Goal: Browse casually

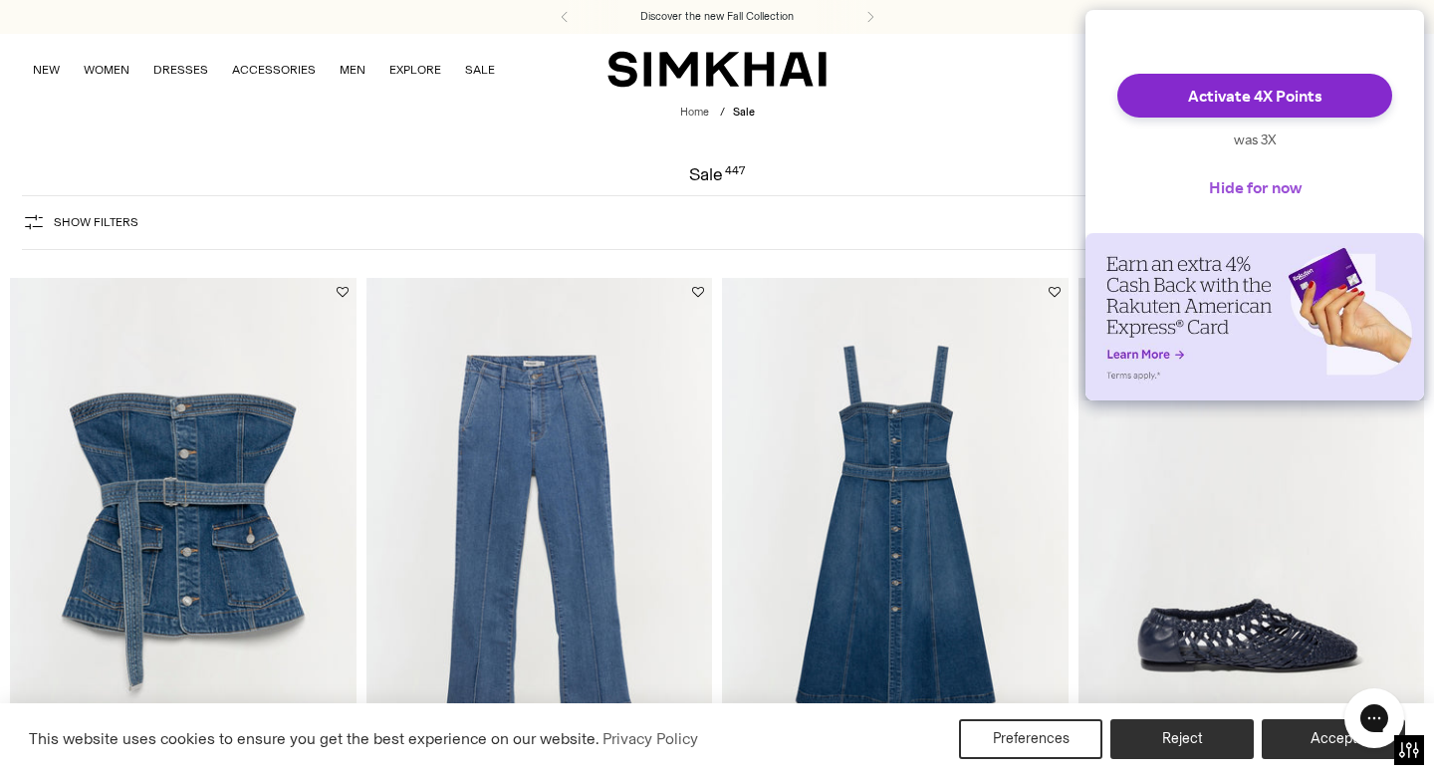
click at [1256, 202] on button "Hide for now" at bounding box center [1255, 187] width 124 height 44
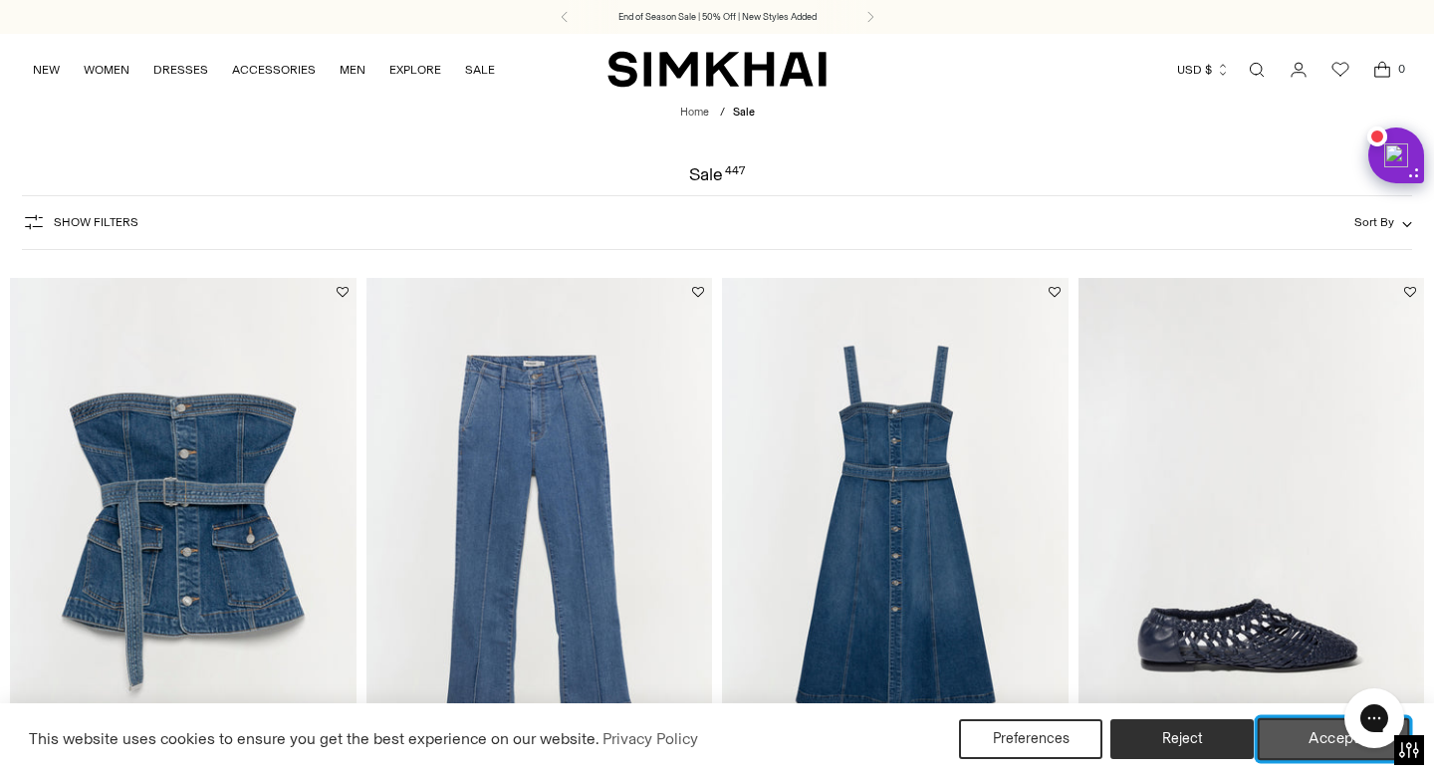
click at [1327, 746] on button "Accept" at bounding box center [1334, 739] width 152 height 42
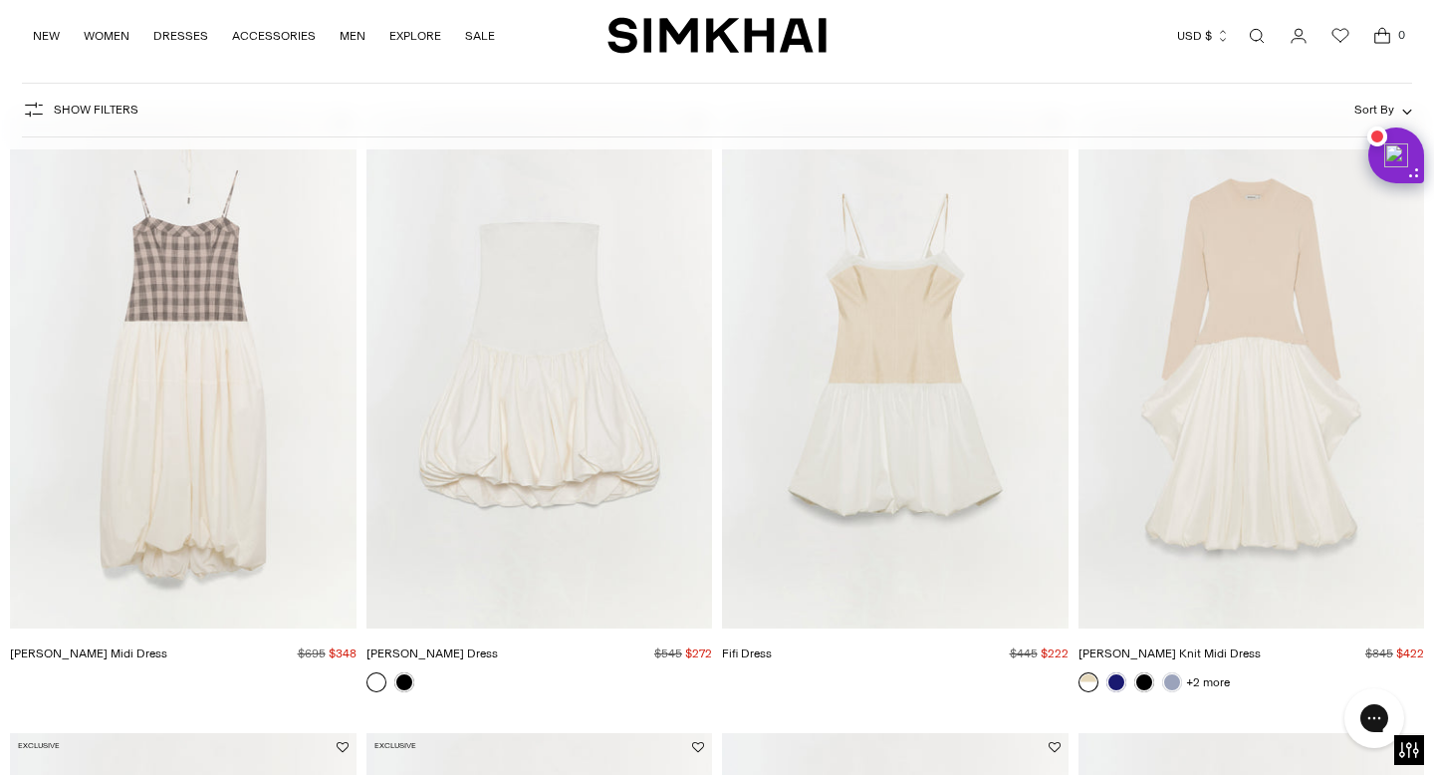
scroll to position [1398, 0]
click at [0, 0] on img "Pollie Dress" at bounding box center [0, 0] width 0 height 0
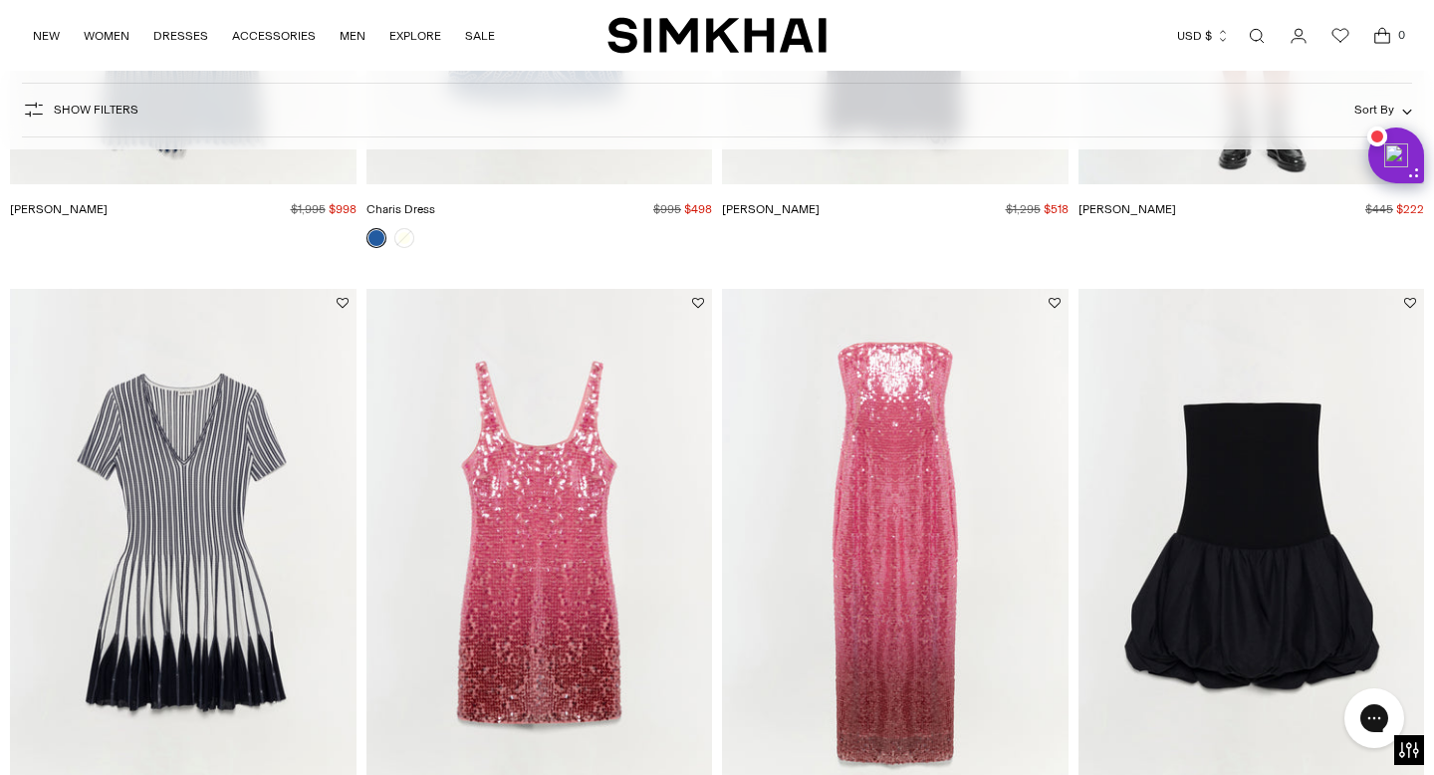
scroll to position [3190, 0]
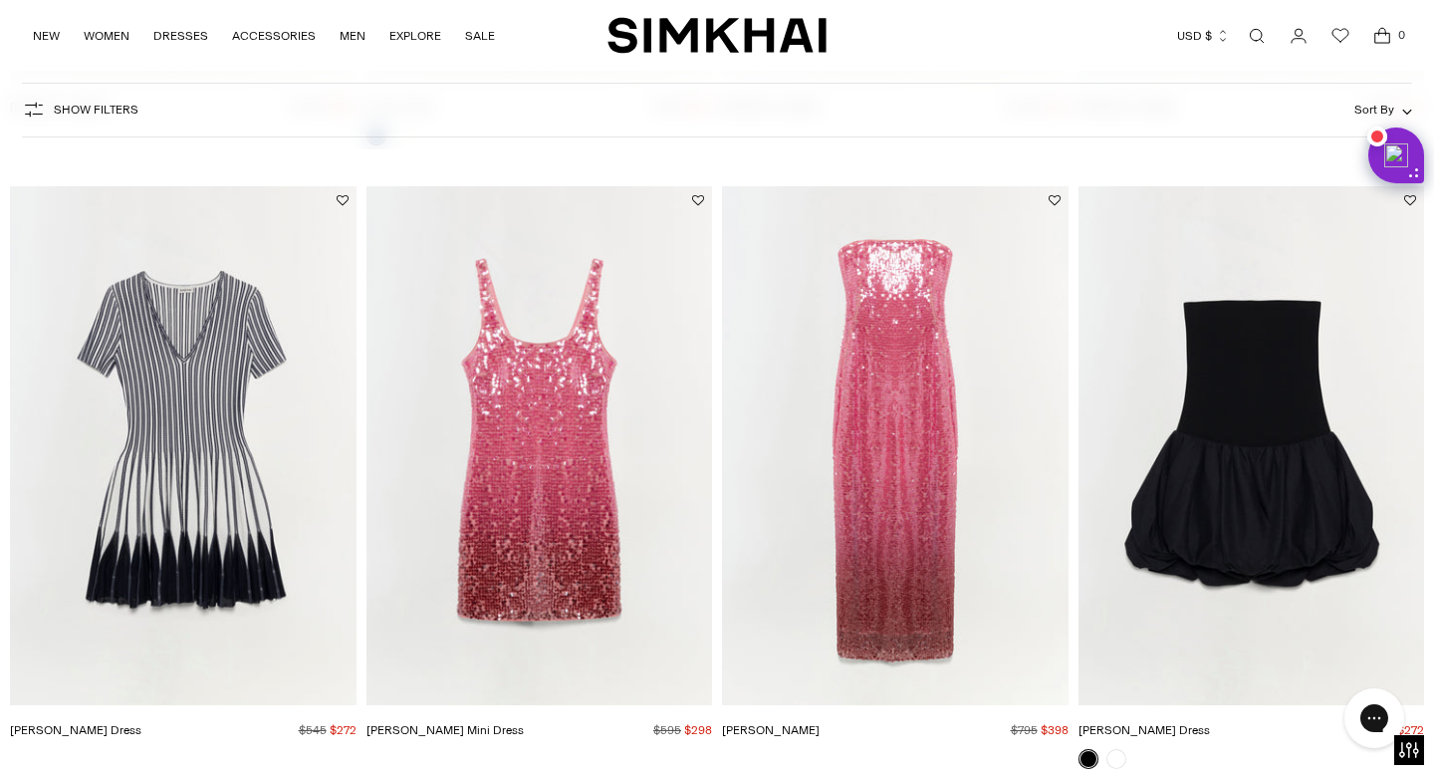
click at [0, 0] on img "Pollie Dress" at bounding box center [0, 0] width 0 height 0
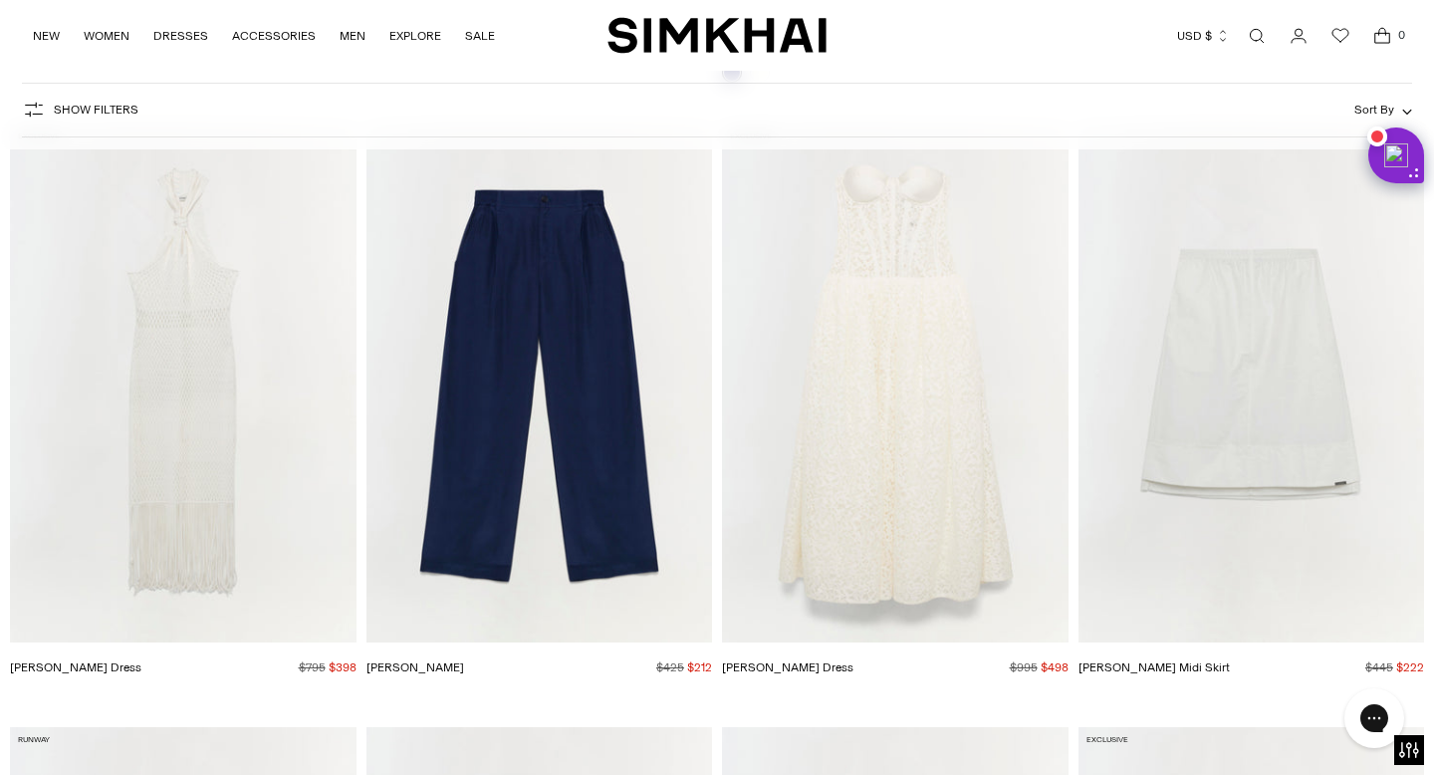
scroll to position [5123, 0]
click at [0, 0] on img "Evangeline Dress" at bounding box center [0, 0] width 0 height 0
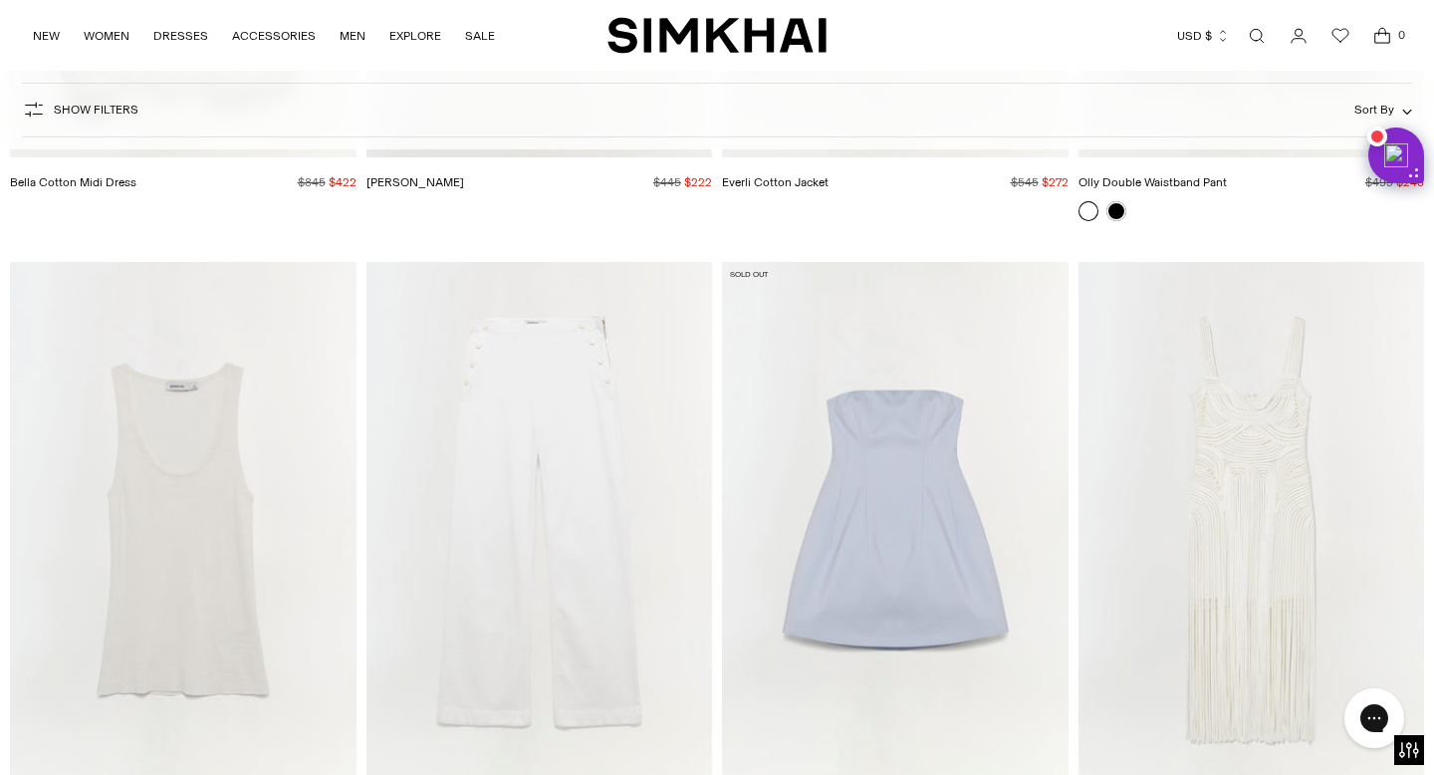
scroll to position [11306, 0]
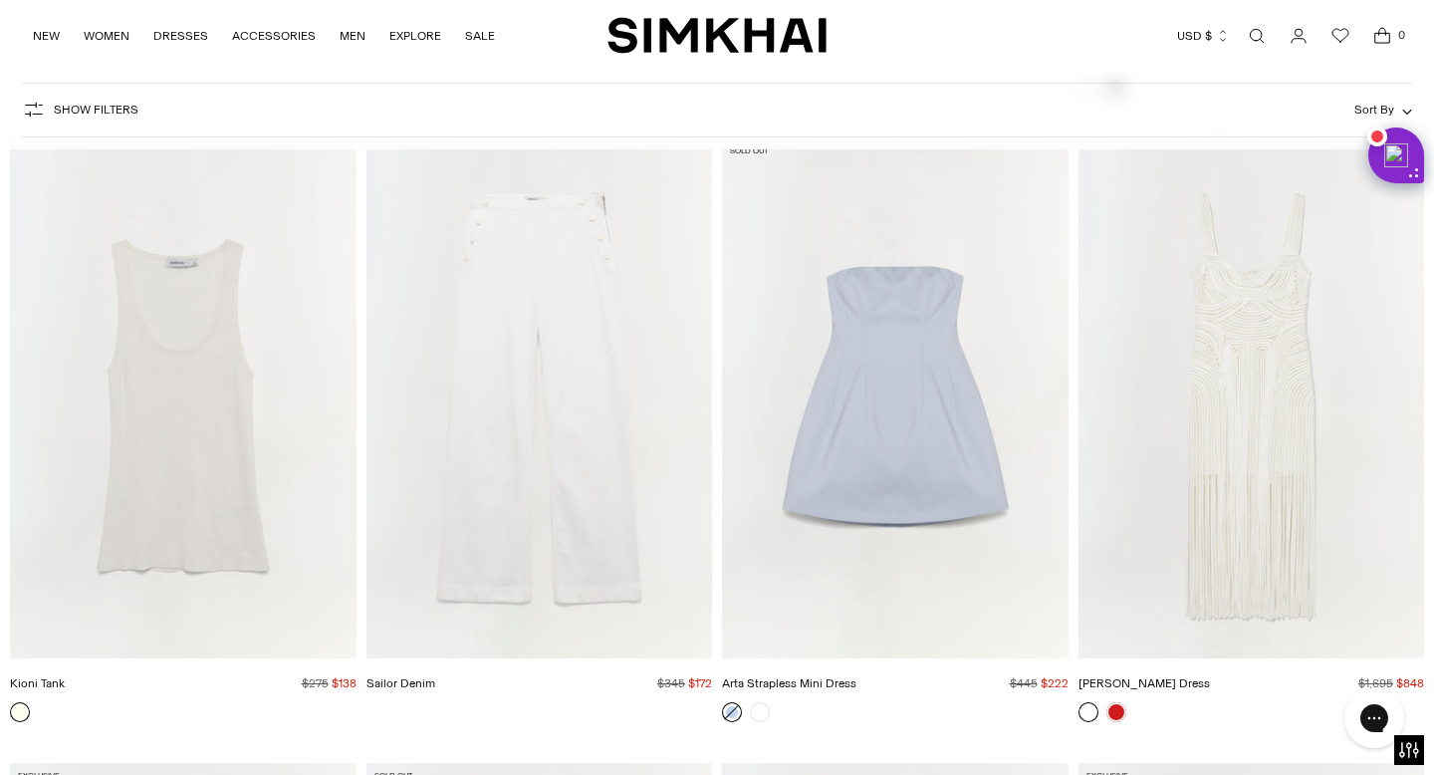
click at [0, 0] on img "Arta Strapless Mini Dress" at bounding box center [0, 0] width 0 height 0
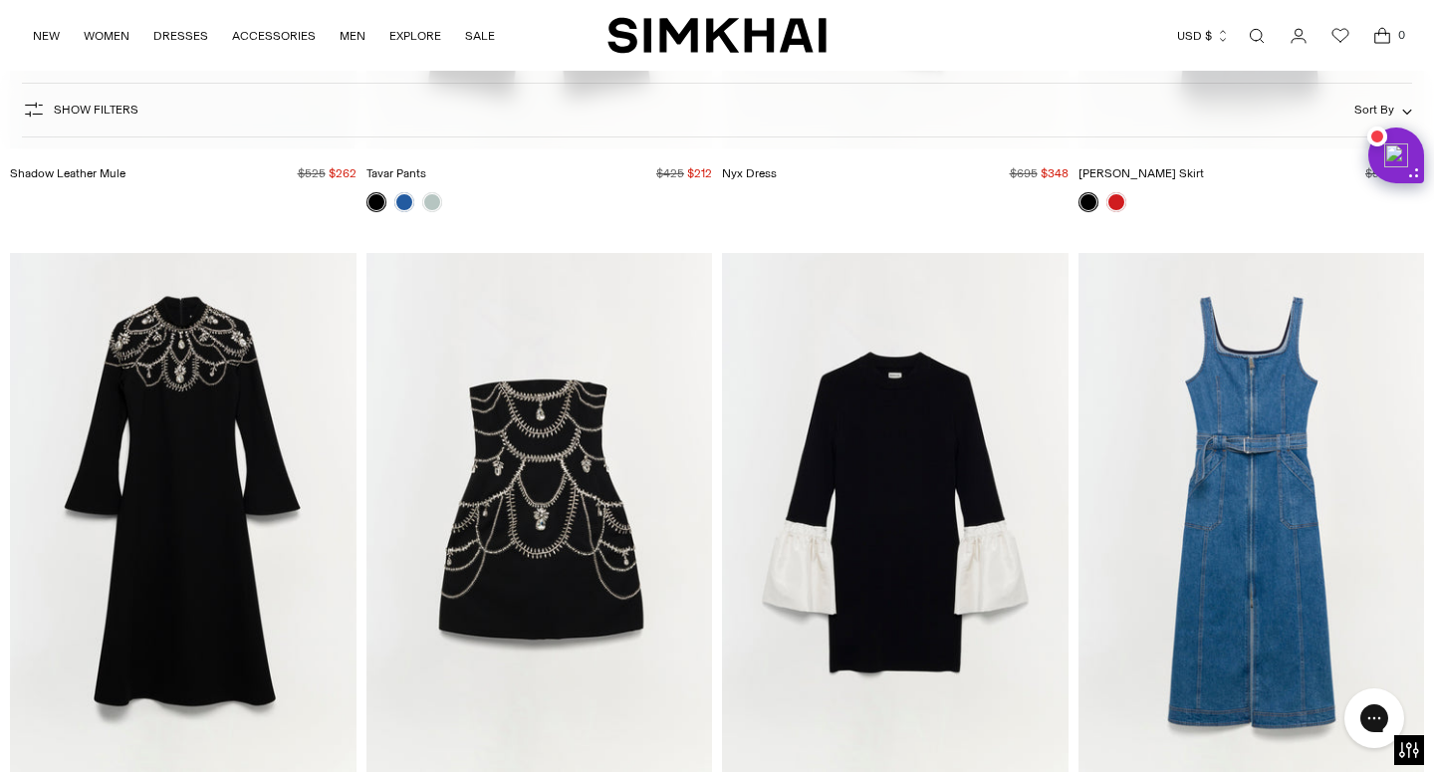
scroll to position [24370, 0]
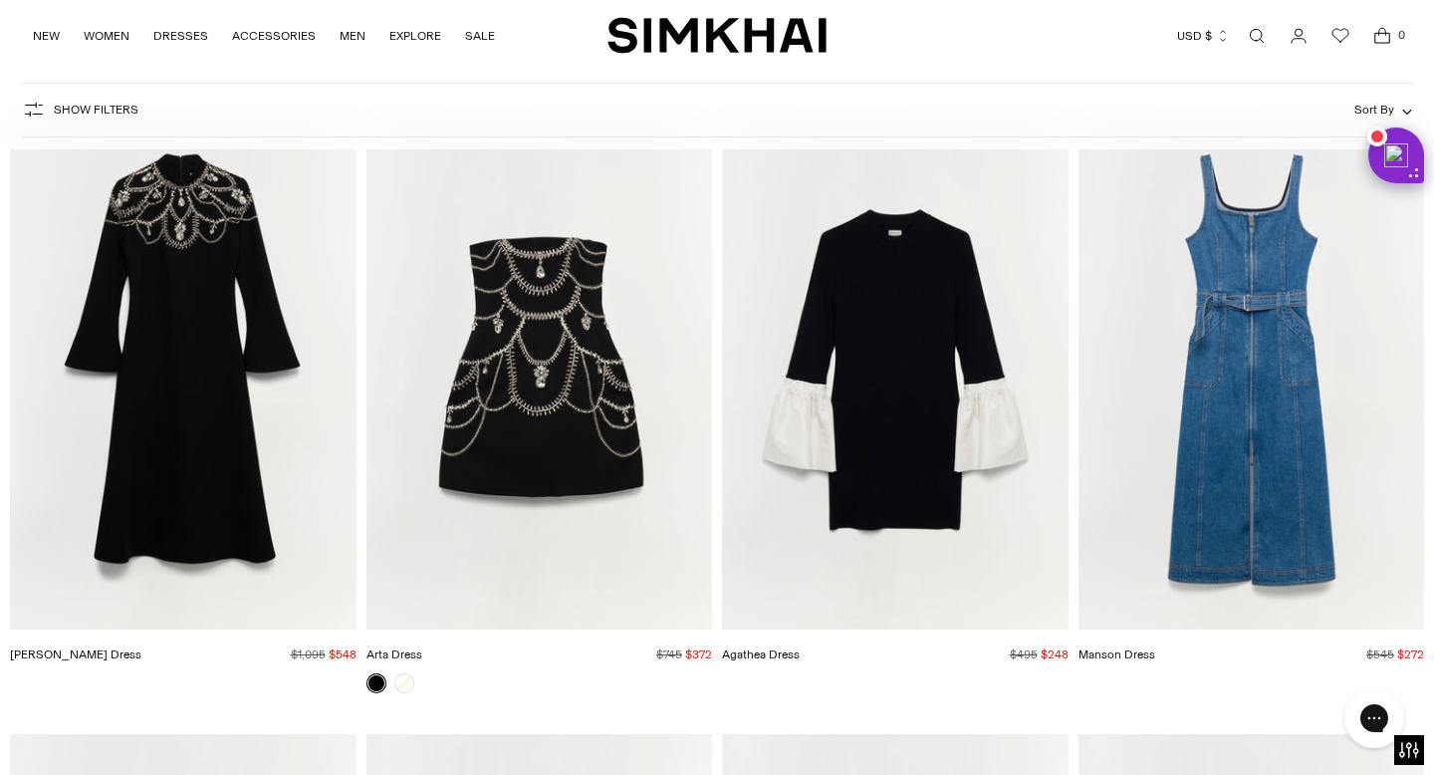
click at [0, 0] on img "Arta Dress" at bounding box center [0, 0] width 0 height 0
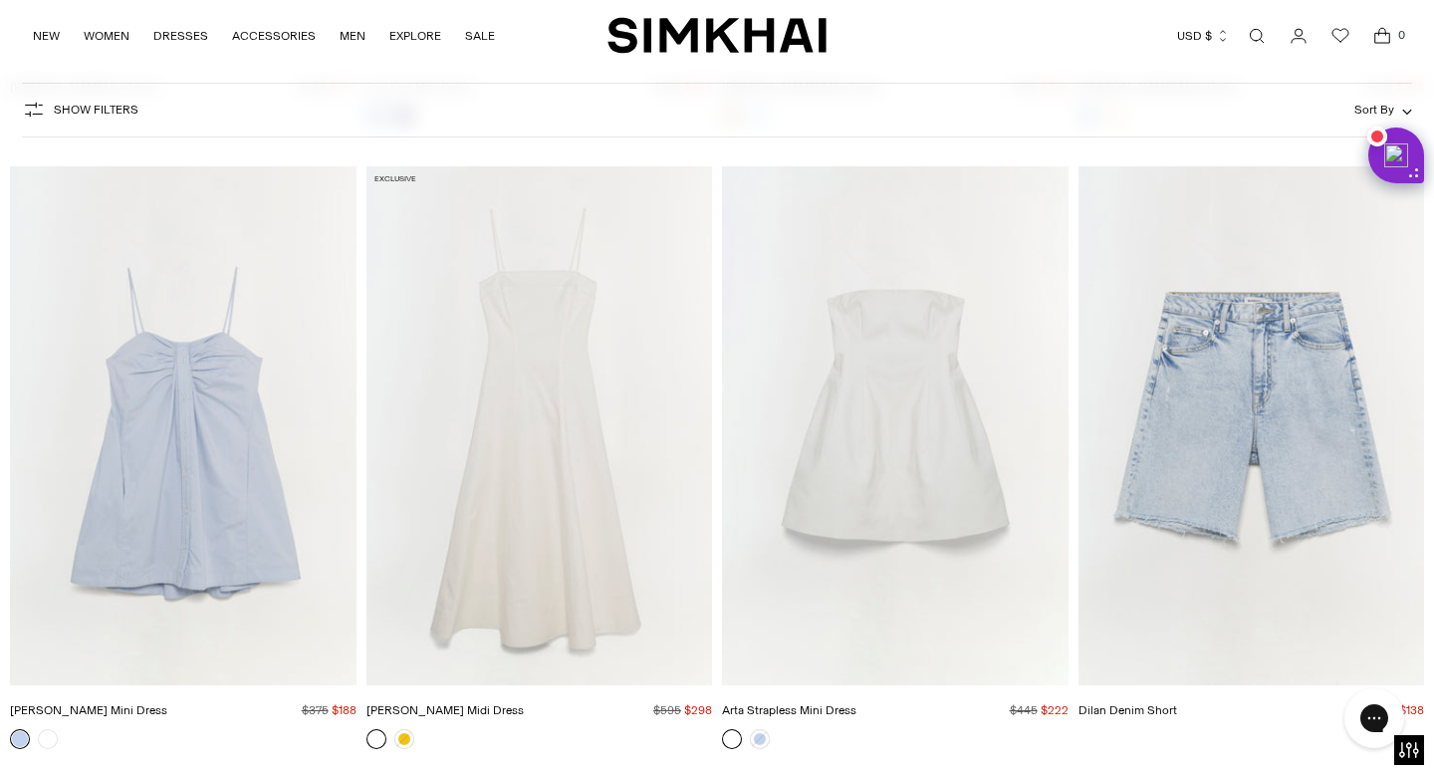
scroll to position [50180, 0]
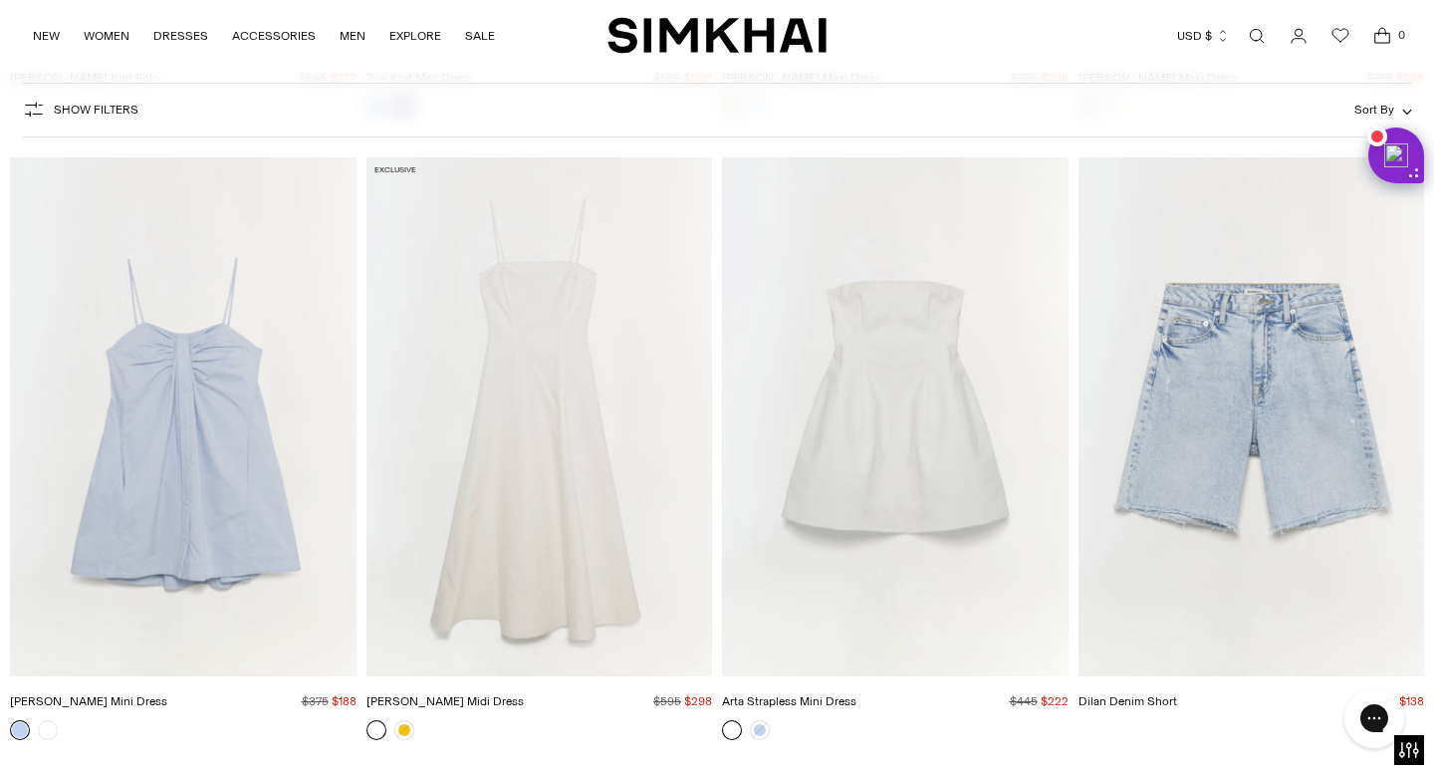
click at [0, 0] on img "Arta Strapless Mini Dress" at bounding box center [0, 0] width 0 height 0
click at [0, 0] on img "Dilan Denim Short" at bounding box center [0, 0] width 0 height 0
